Goal: Understand process/instructions: Learn how to perform a task or action

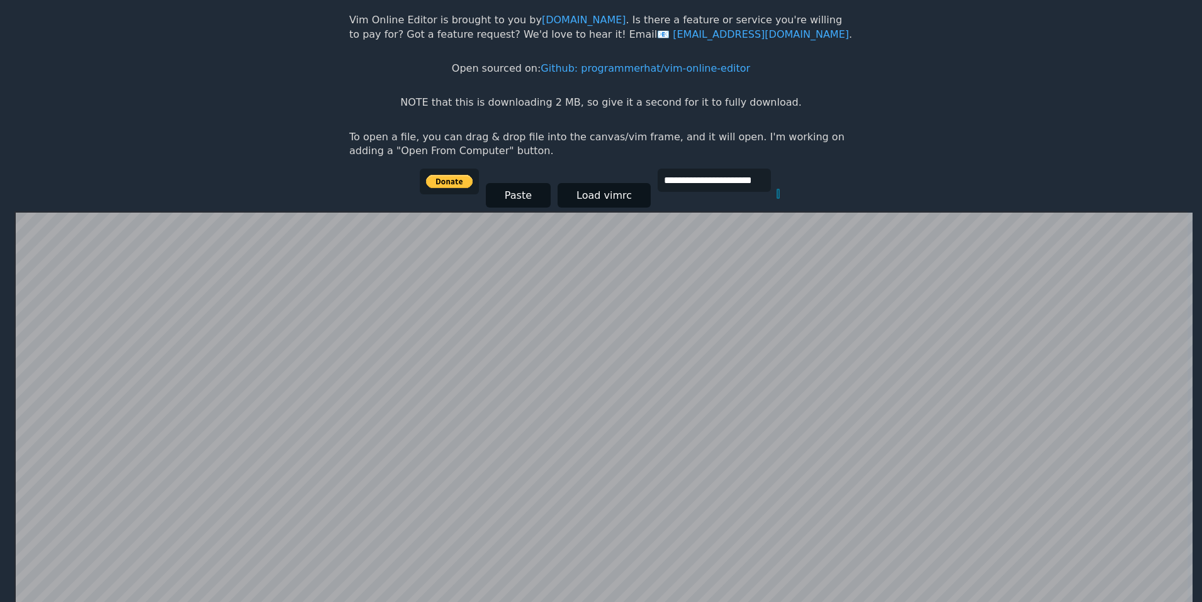
scroll to position [245, 0]
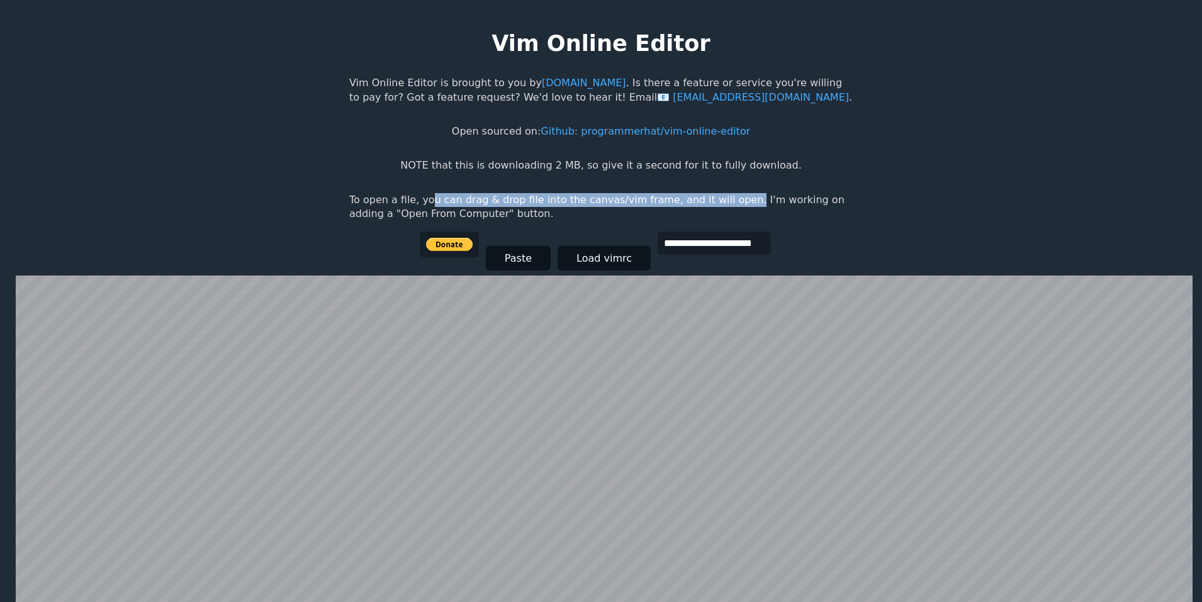
drag, startPoint x: 454, startPoint y: 196, endPoint x: 716, endPoint y: 204, distance: 262.5
click at [716, 204] on p "To open a file, you can drag & drop file into the canvas/vim frame, and it will…" at bounding box center [600, 207] width 503 height 28
click at [366, 204] on p "To open a file, you can drag & drop file into the canvas/vim frame, and it will…" at bounding box center [600, 207] width 503 height 28
drag, startPoint x: 379, startPoint y: 195, endPoint x: 484, endPoint y: 210, distance: 106.1
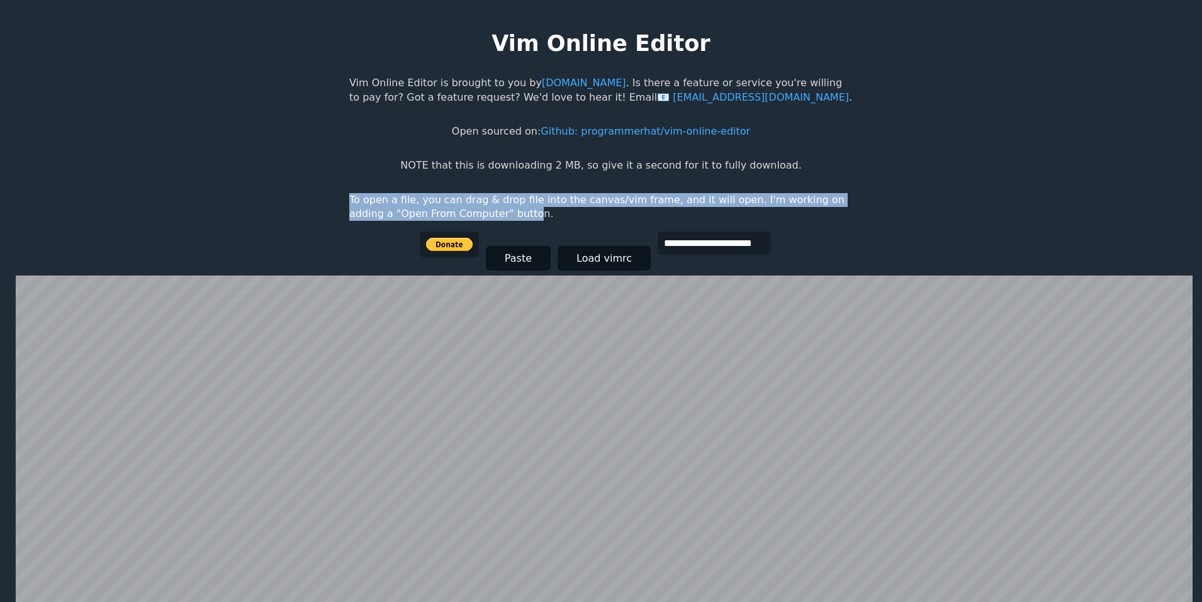
click at [484, 210] on body "**********" at bounding box center [601, 314] width 516 height 602
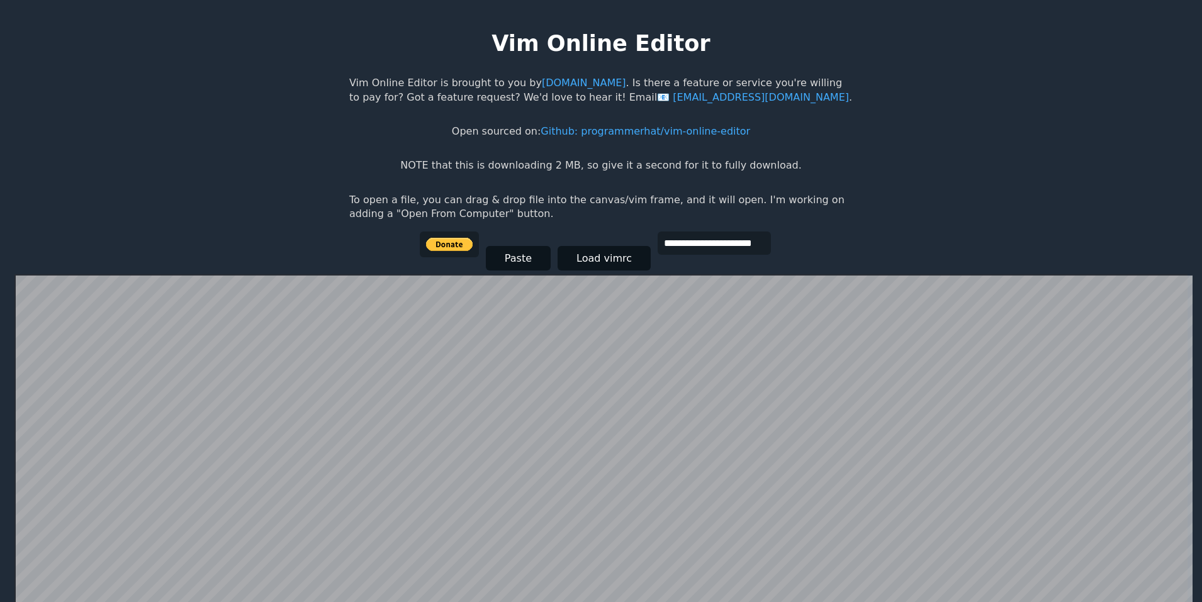
click at [487, 210] on p "To open a file, you can drag & drop file into the canvas/vim frame, and it will…" at bounding box center [600, 207] width 503 height 28
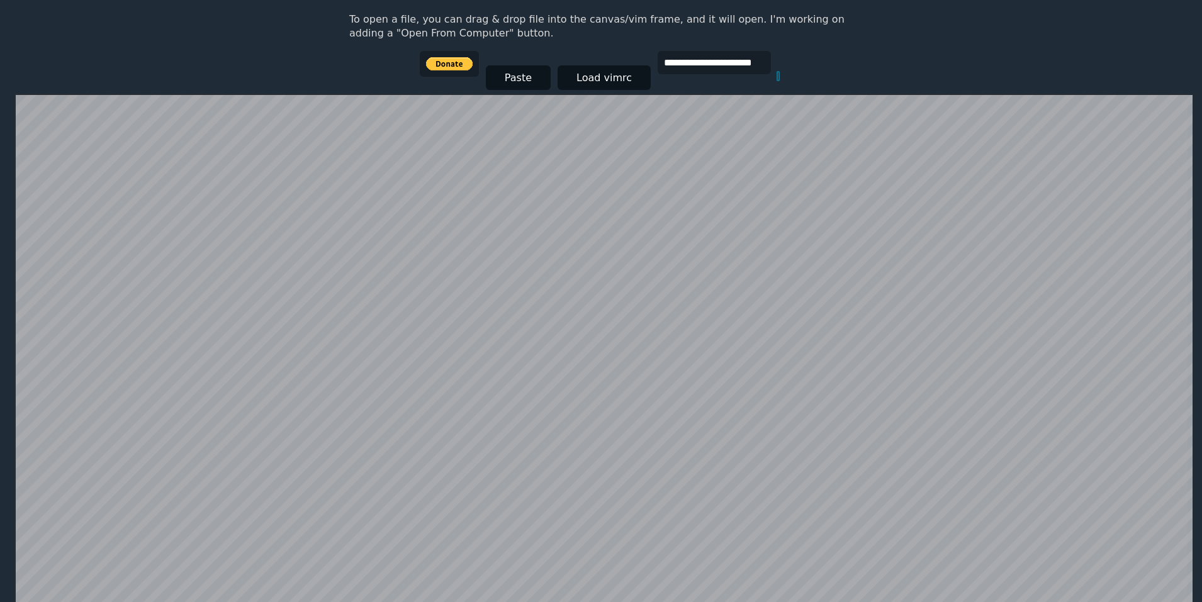
scroll to position [119, 0]
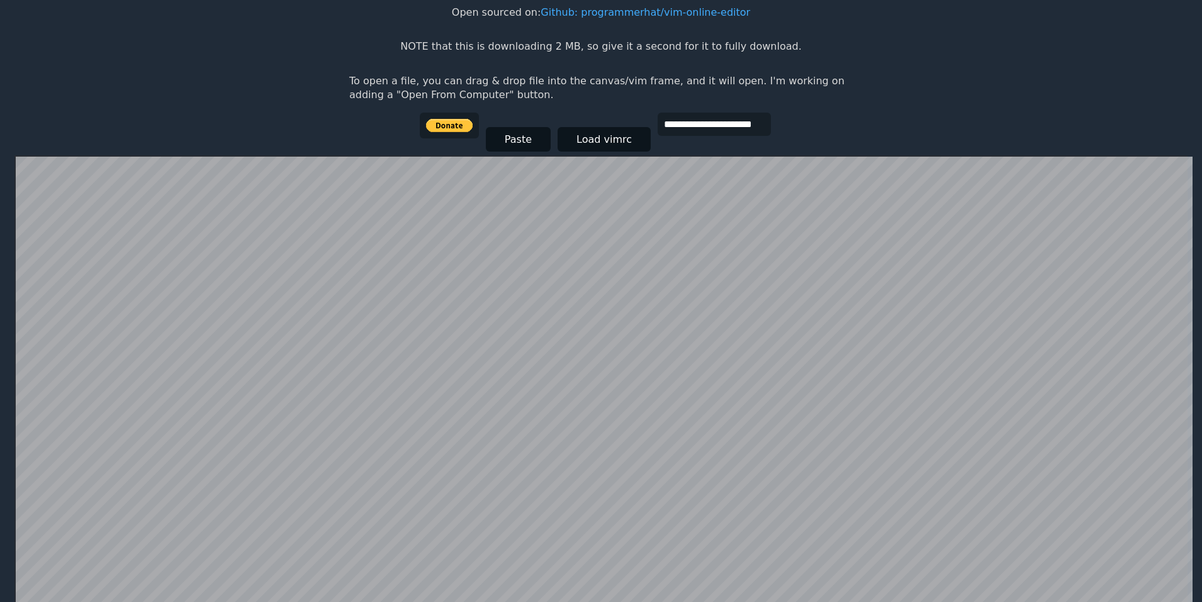
click at [315, 153] on html "**********" at bounding box center [601, 194] width 1202 height 627
click at [170, 86] on html "**********" at bounding box center [601, 194] width 1202 height 627
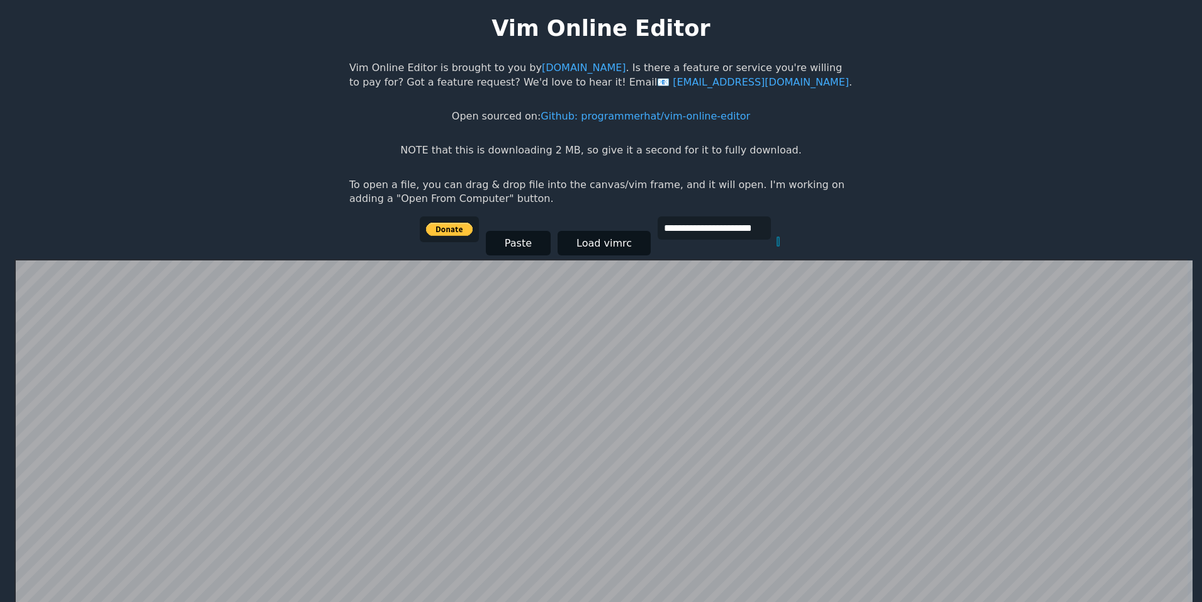
scroll to position [0, 0]
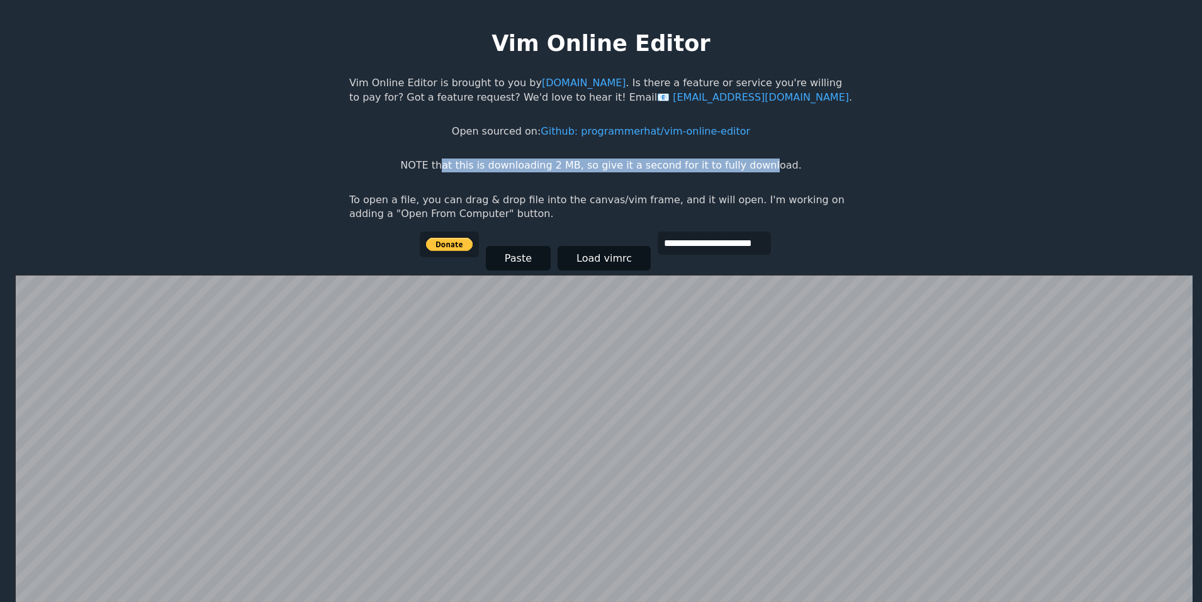
drag, startPoint x: 459, startPoint y: 165, endPoint x: 761, endPoint y: 167, distance: 301.4
click at [761, 167] on p "NOTE that this is downloading 2 MB, so give it a second for it to fully downloa…" at bounding box center [600, 166] width 401 height 14
click at [659, 164] on p "NOTE that this is downloading 2 MB, so give it a second for it to fully downloa…" at bounding box center [600, 166] width 401 height 14
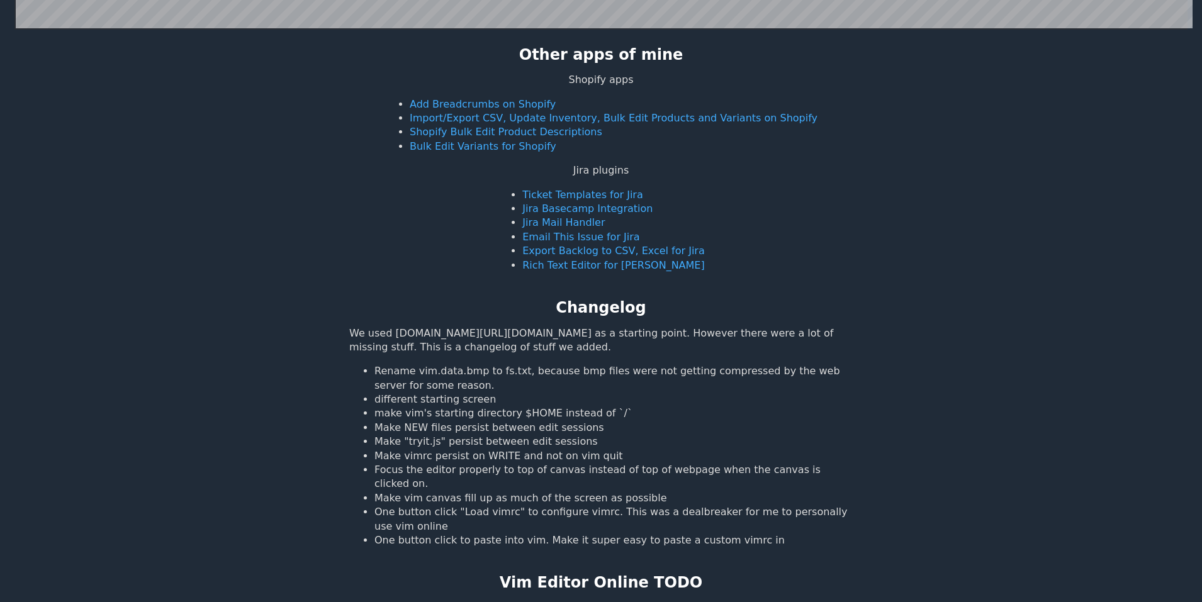
scroll to position [1752, 0]
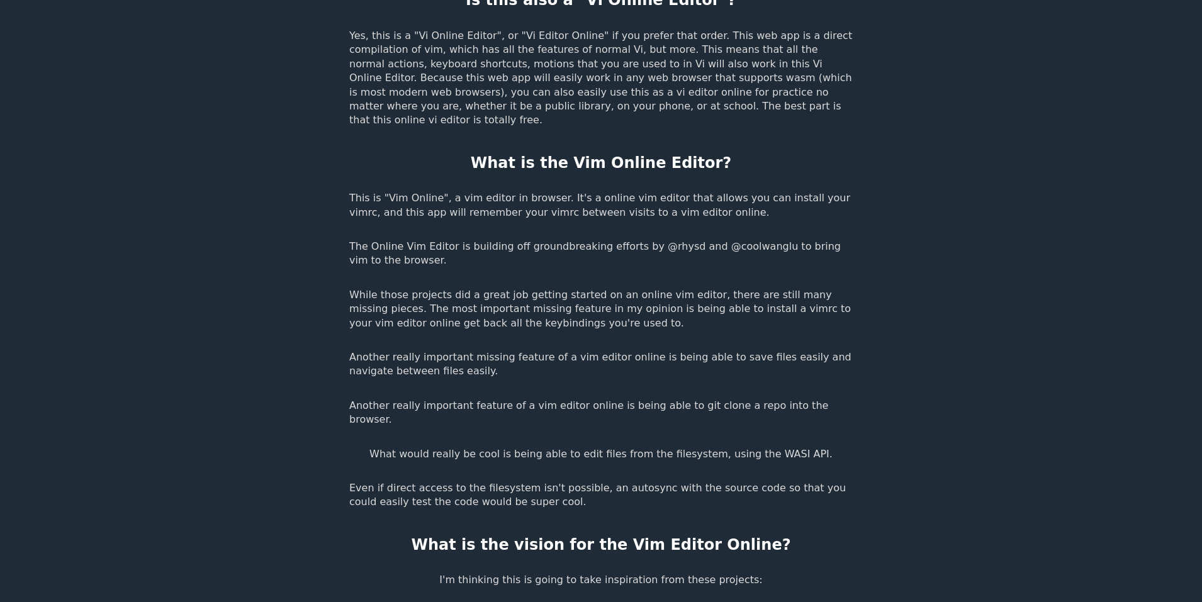
drag, startPoint x: 670, startPoint y: 291, endPoint x: 774, endPoint y: 298, distance: 104.7
click at [775, 350] on p "Another really important missing feature of a vim editor online is being able t…" at bounding box center [600, 364] width 503 height 28
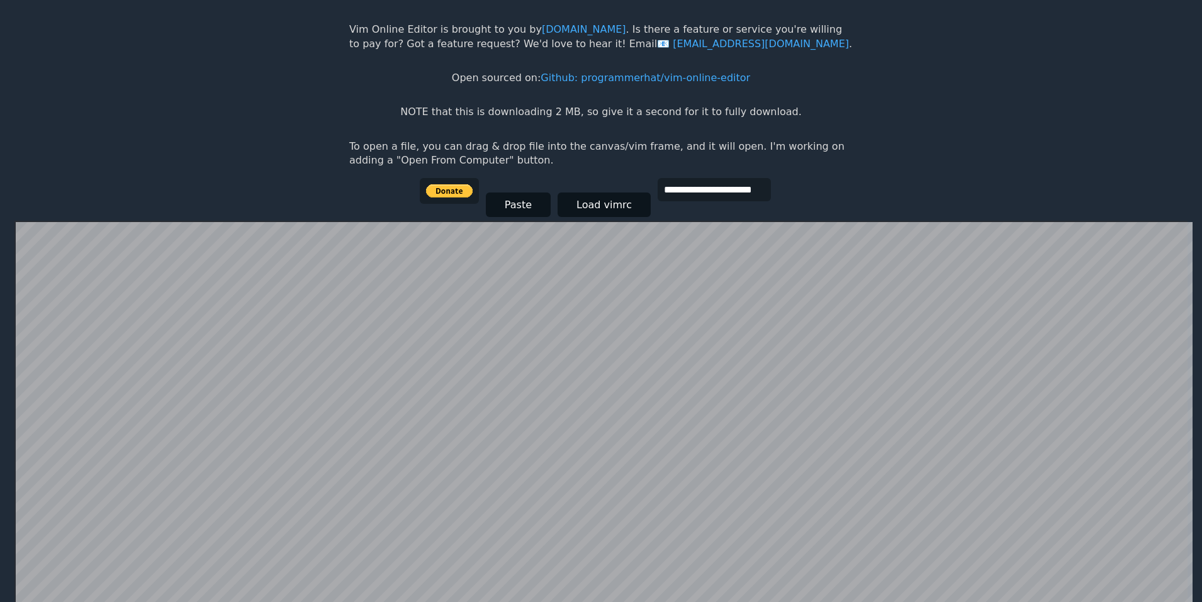
scroll to position [0, 0]
